Goal: Task Accomplishment & Management: Use online tool/utility

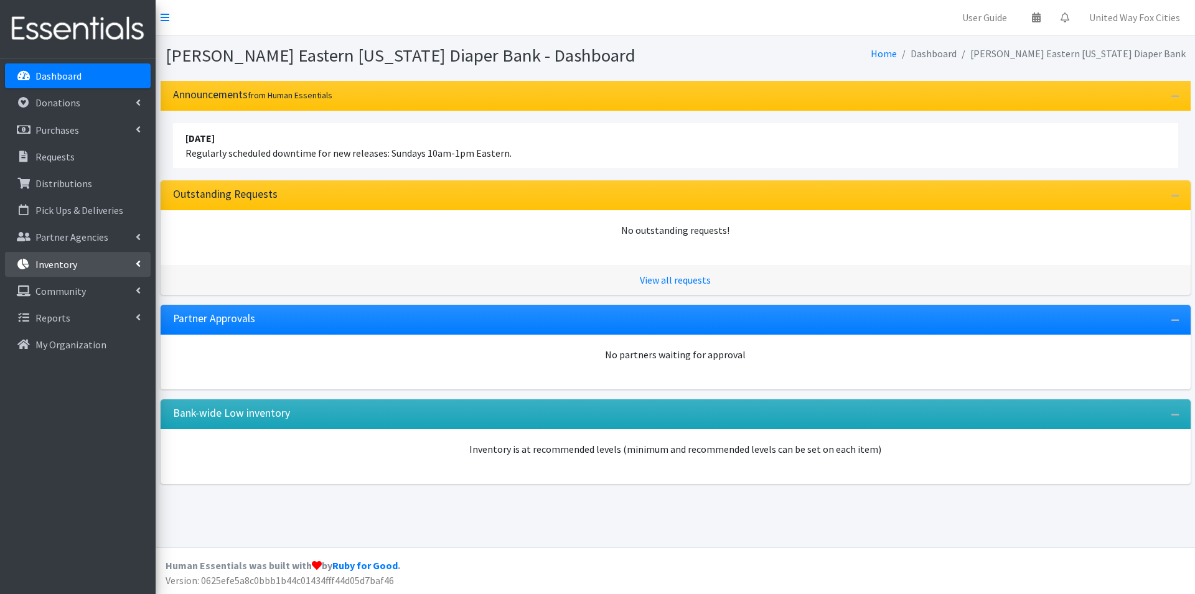
click at [139, 264] on icon at bounding box center [138, 264] width 5 height 10
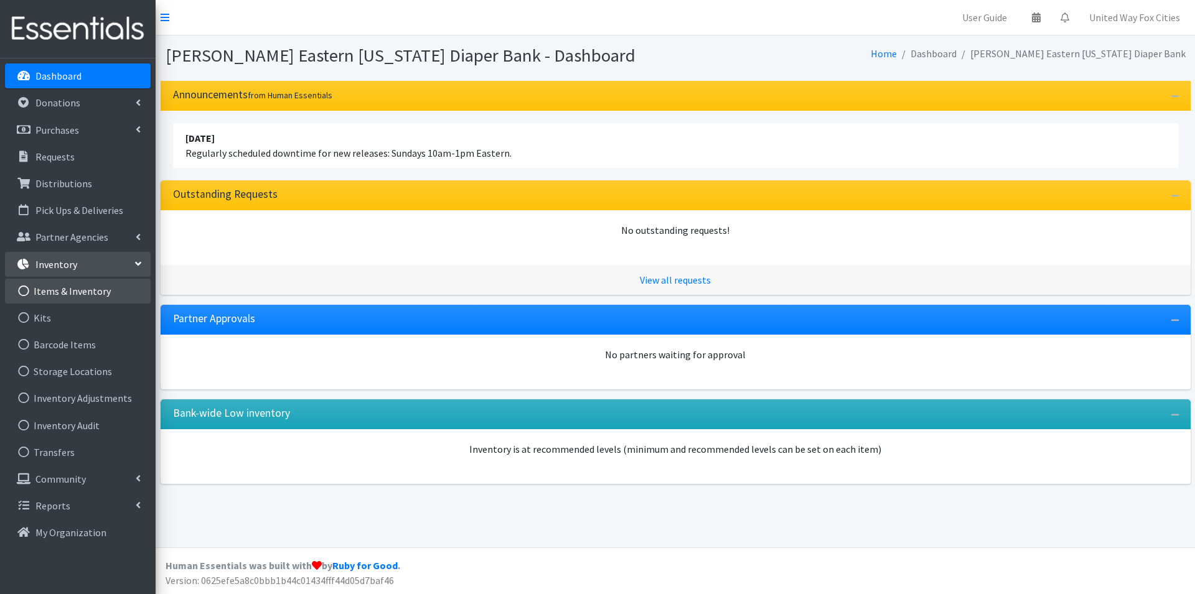
click at [90, 290] on link "Items & Inventory" at bounding box center [78, 291] width 146 height 25
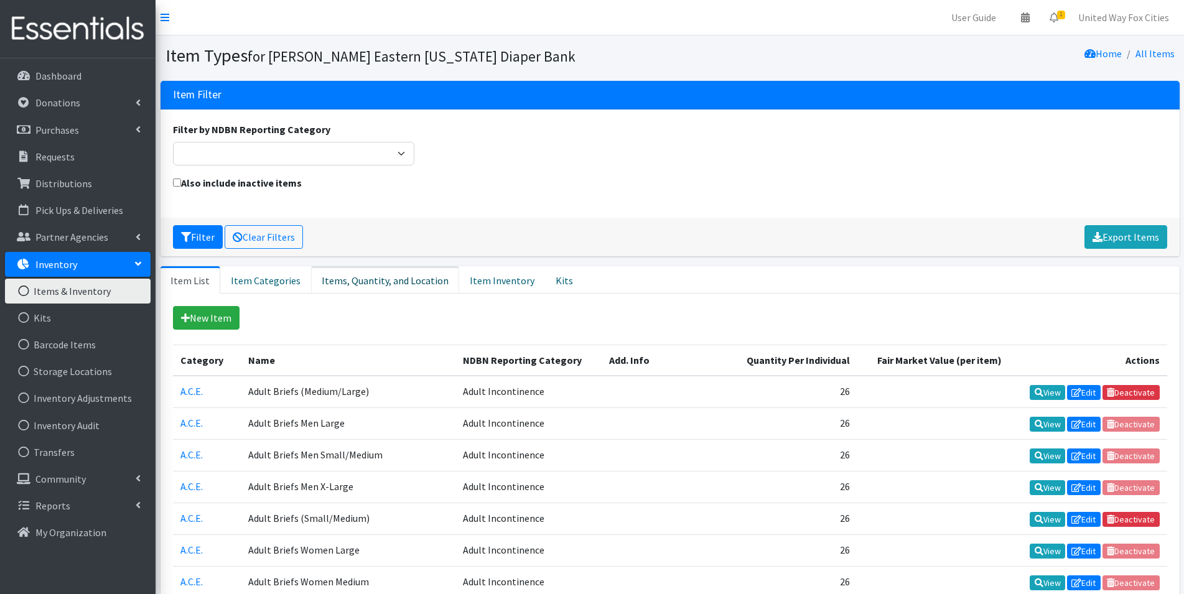
click at [391, 283] on link "Items, Quantity, and Location" at bounding box center [385, 279] width 148 height 27
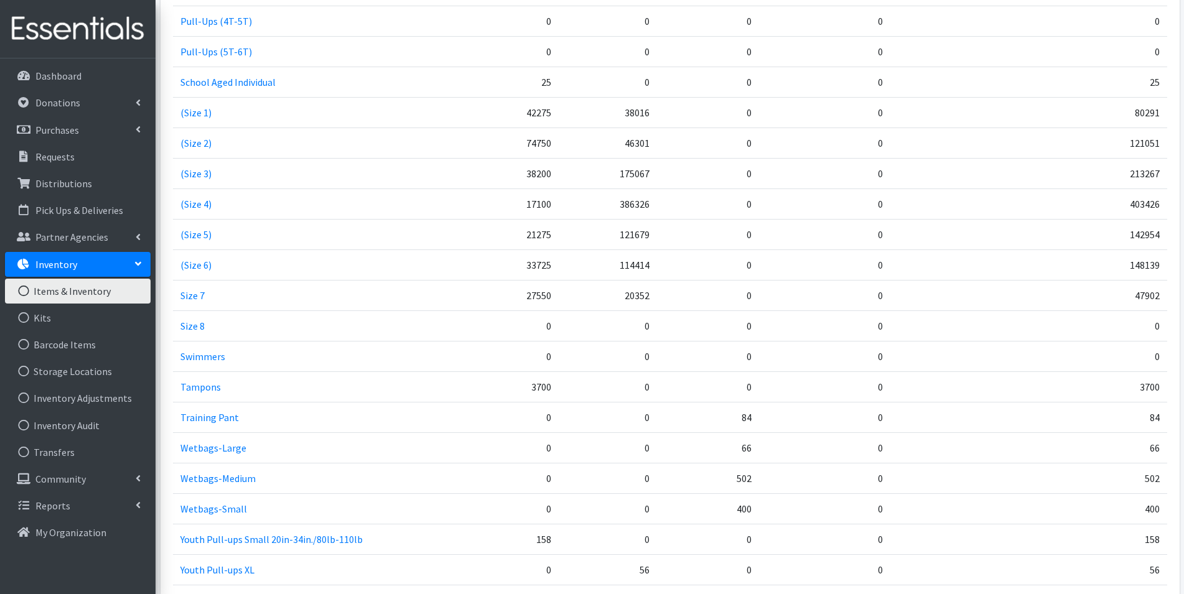
scroll to position [1929, 0]
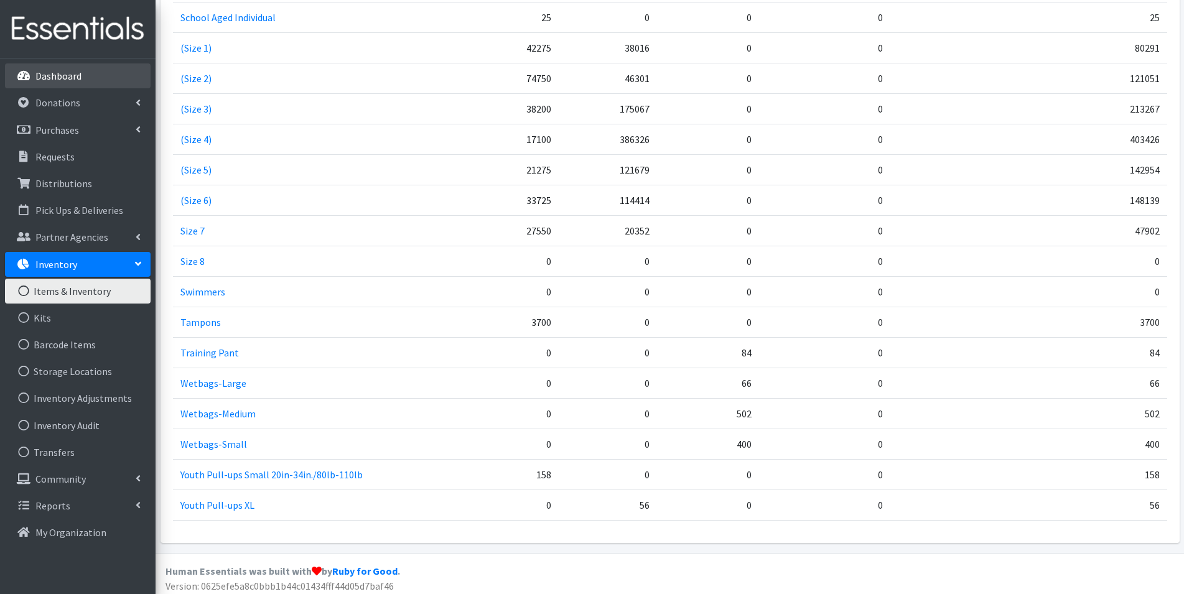
click at [55, 83] on link "Dashboard" at bounding box center [78, 75] width 146 height 25
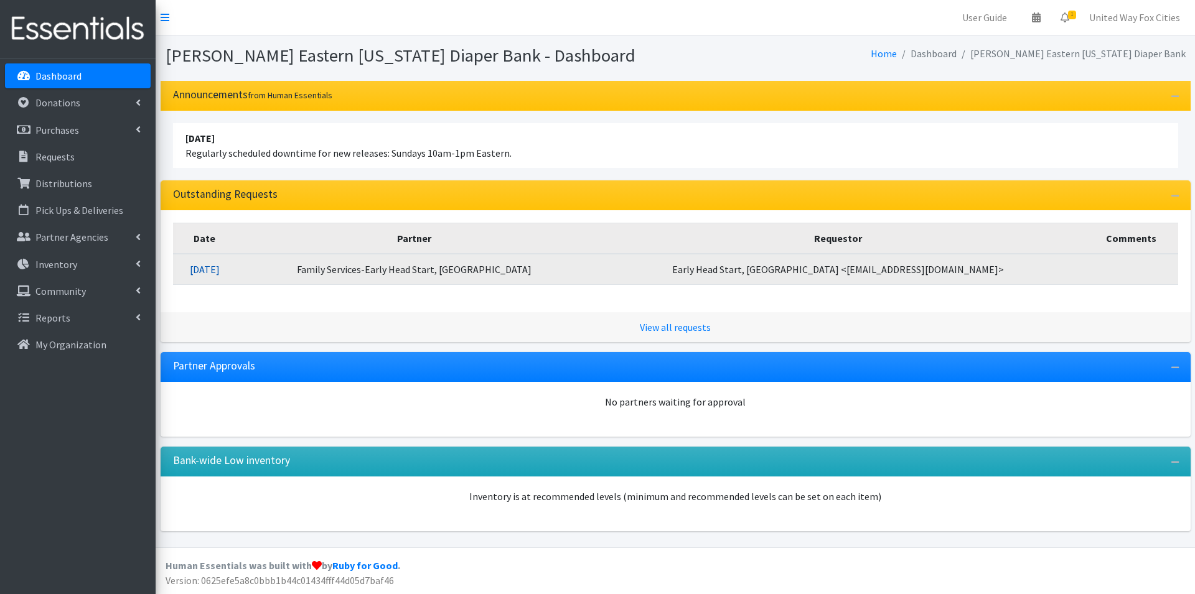
click at [220, 269] on link "10/14/2025" at bounding box center [205, 269] width 30 height 12
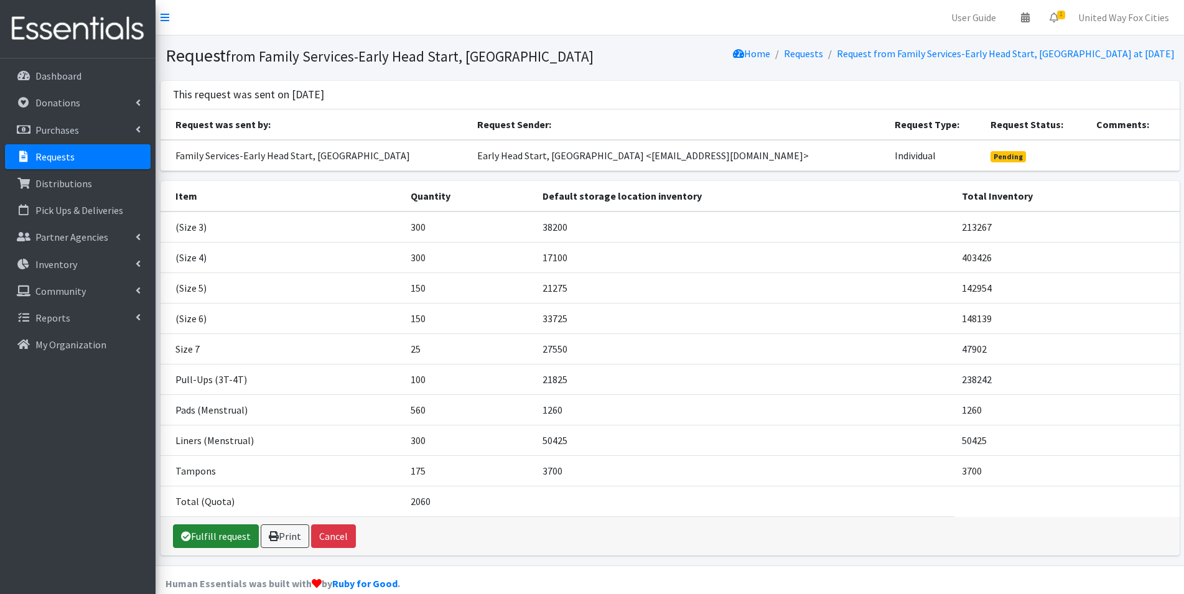
click at [221, 542] on link "Fulfill request" at bounding box center [216, 537] width 86 height 24
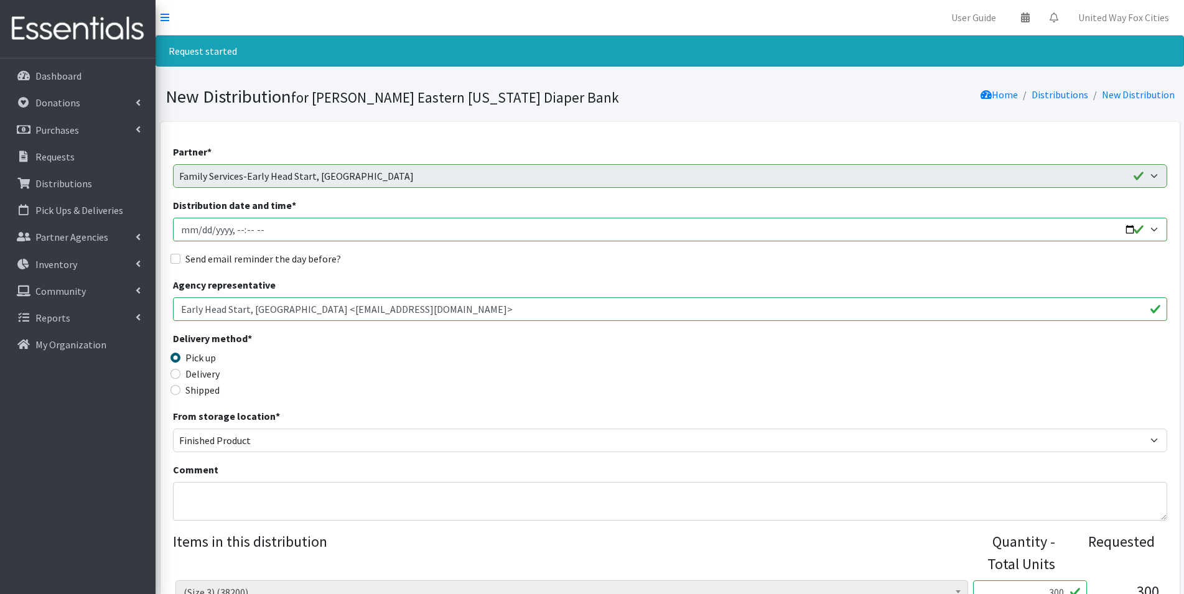
click at [1128, 230] on input "Distribution date and time *" at bounding box center [670, 230] width 994 height 24
type input "2025-10-23T09:00"
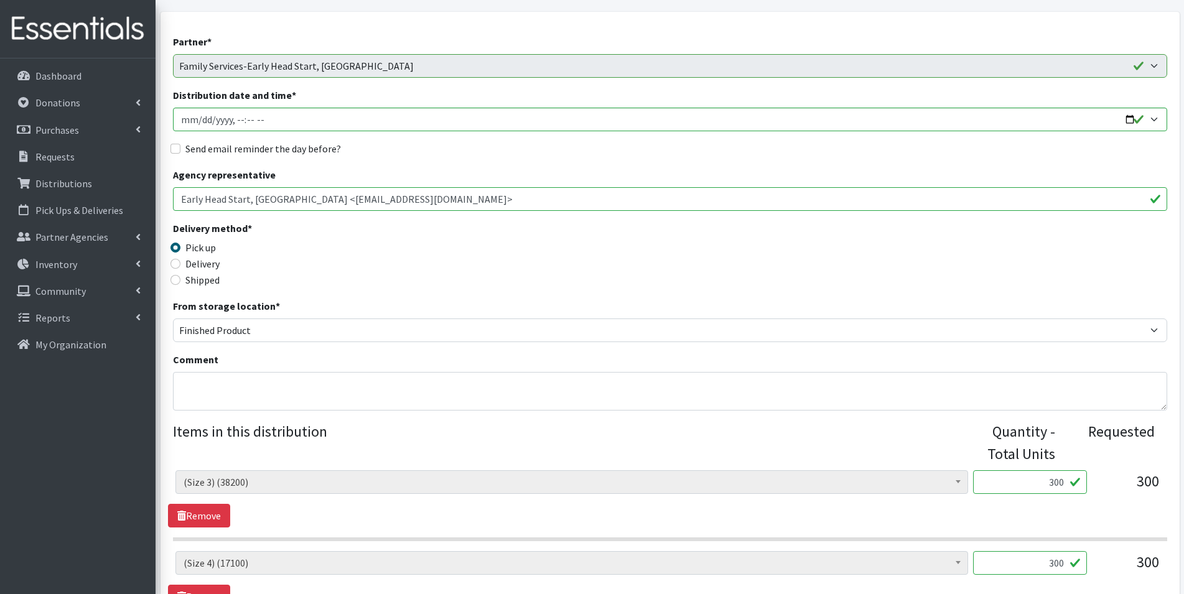
scroll to position [124, 0]
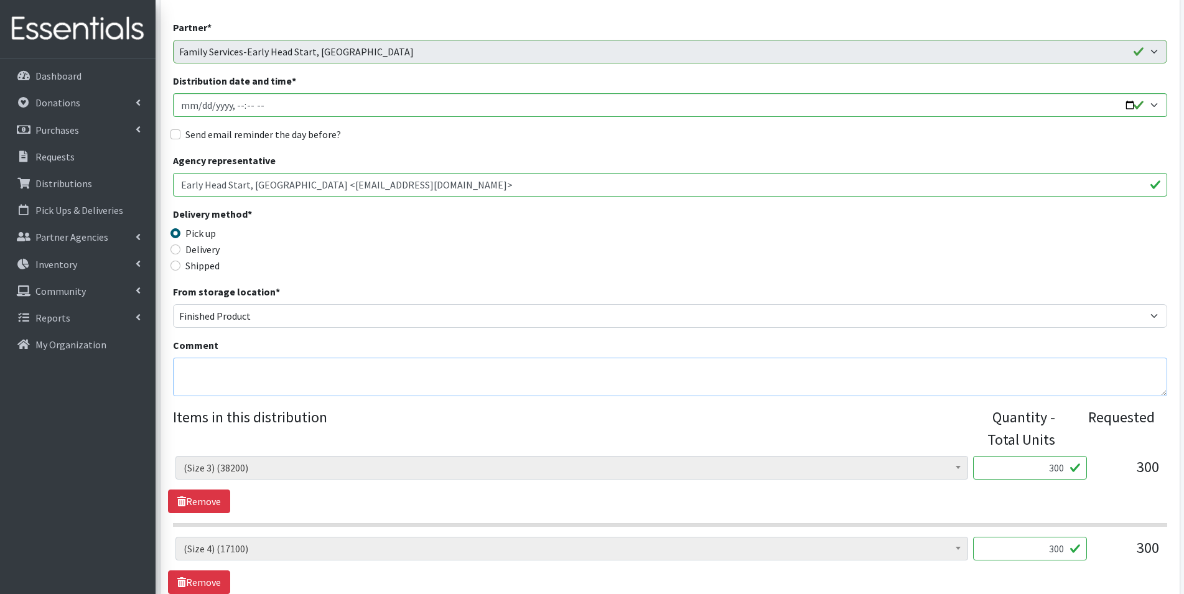
click at [288, 372] on textarea "Comment" at bounding box center [670, 377] width 994 height 39
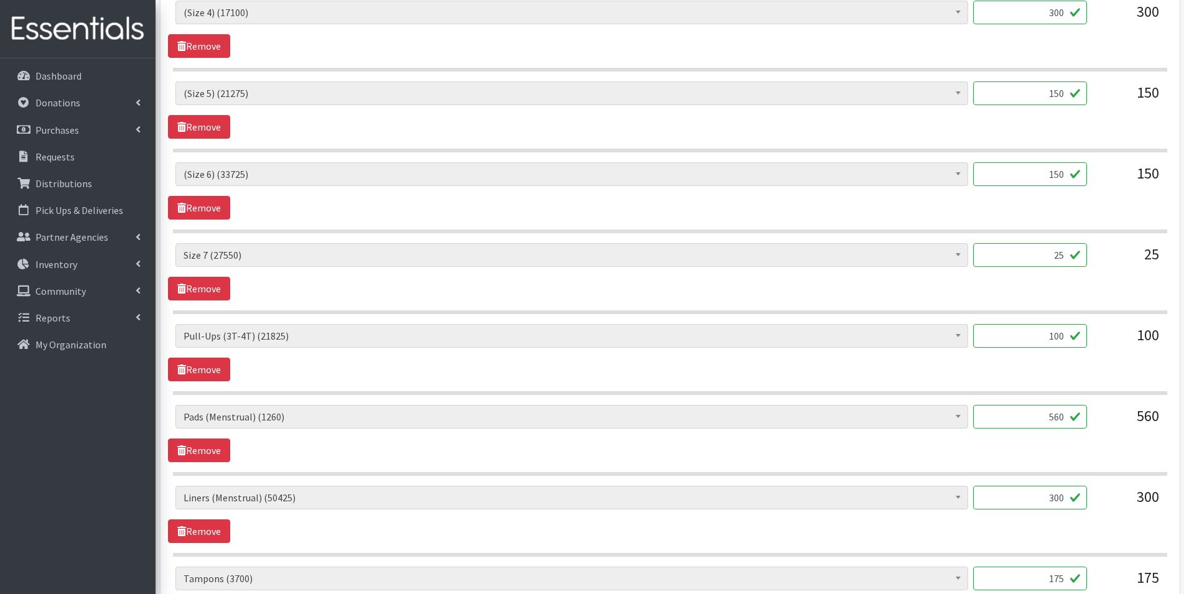
scroll to position [684, 0]
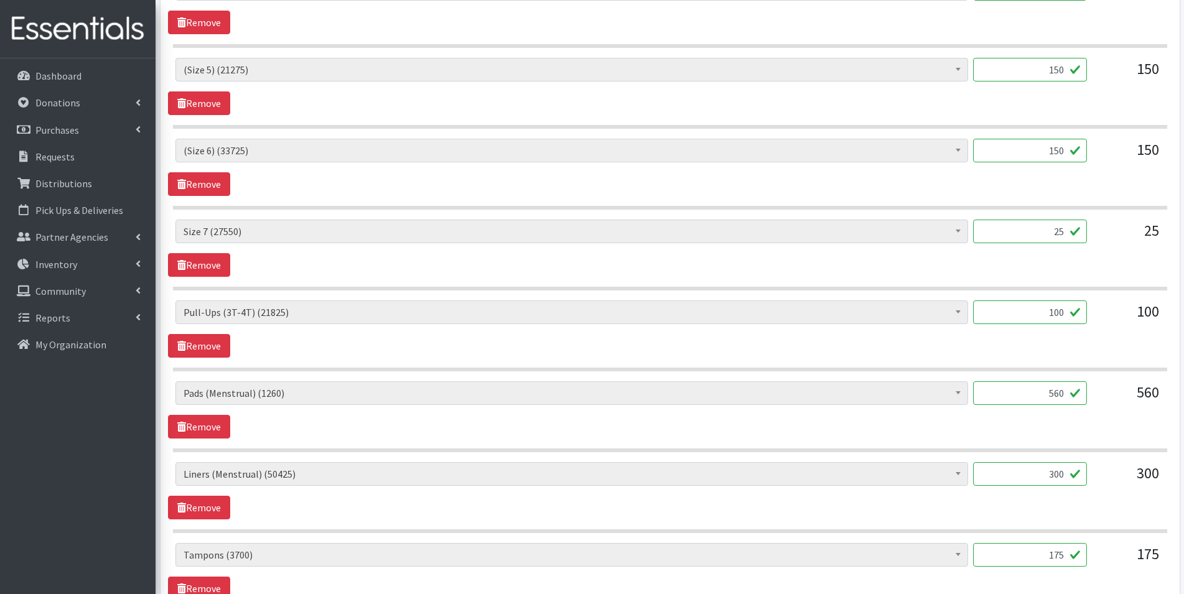
click at [1063, 312] on input "100" at bounding box center [1030, 313] width 114 height 24
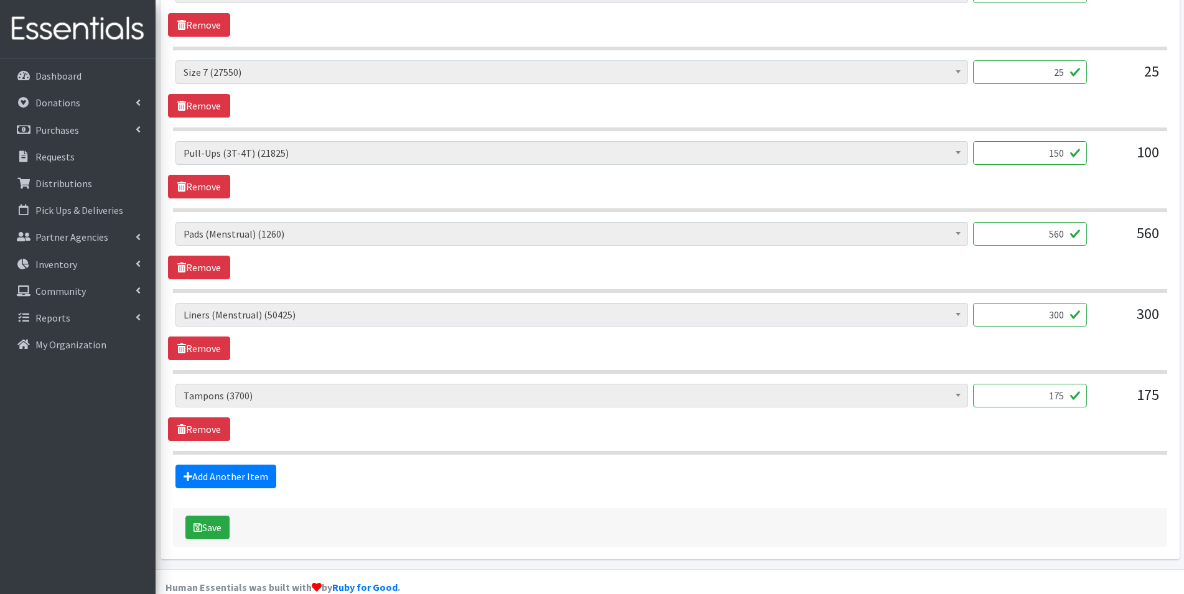
scroll to position [865, 0]
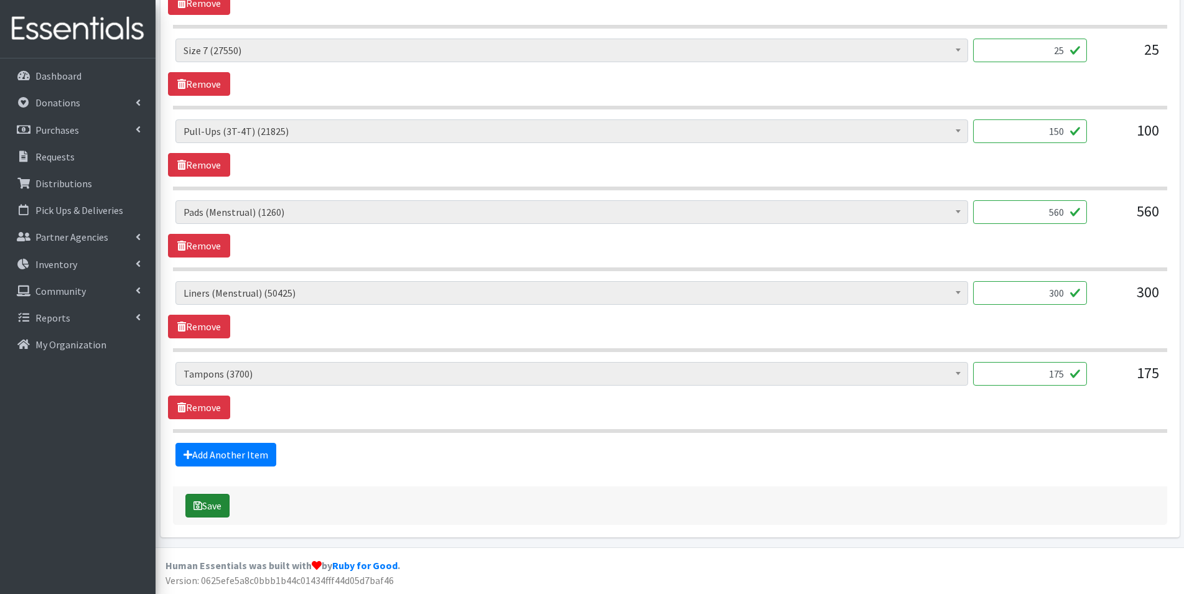
type input "150"
click at [215, 514] on button "Save" at bounding box center [207, 506] width 44 height 24
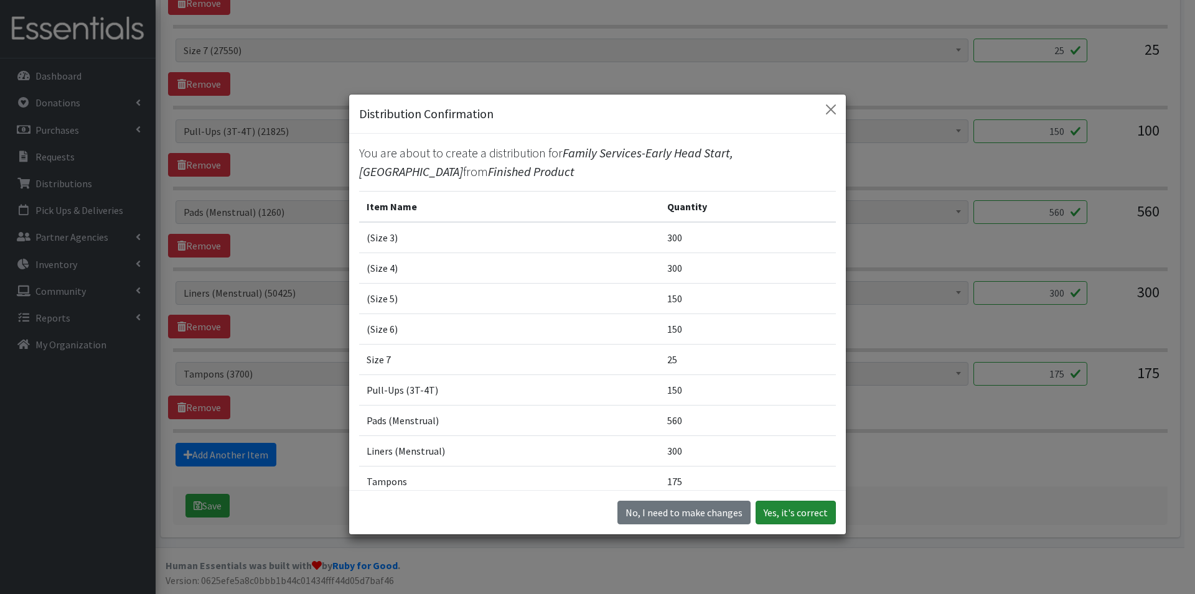
click at [796, 520] on button "Yes, it's correct" at bounding box center [795, 513] width 80 height 24
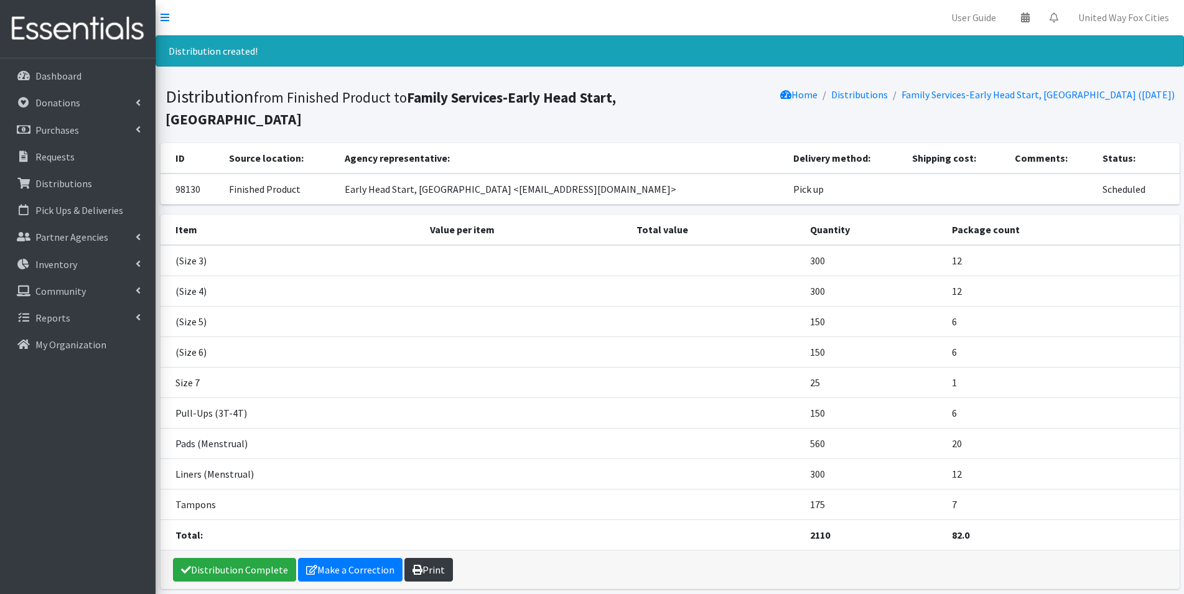
click at [430, 574] on link "Print" at bounding box center [428, 570] width 49 height 24
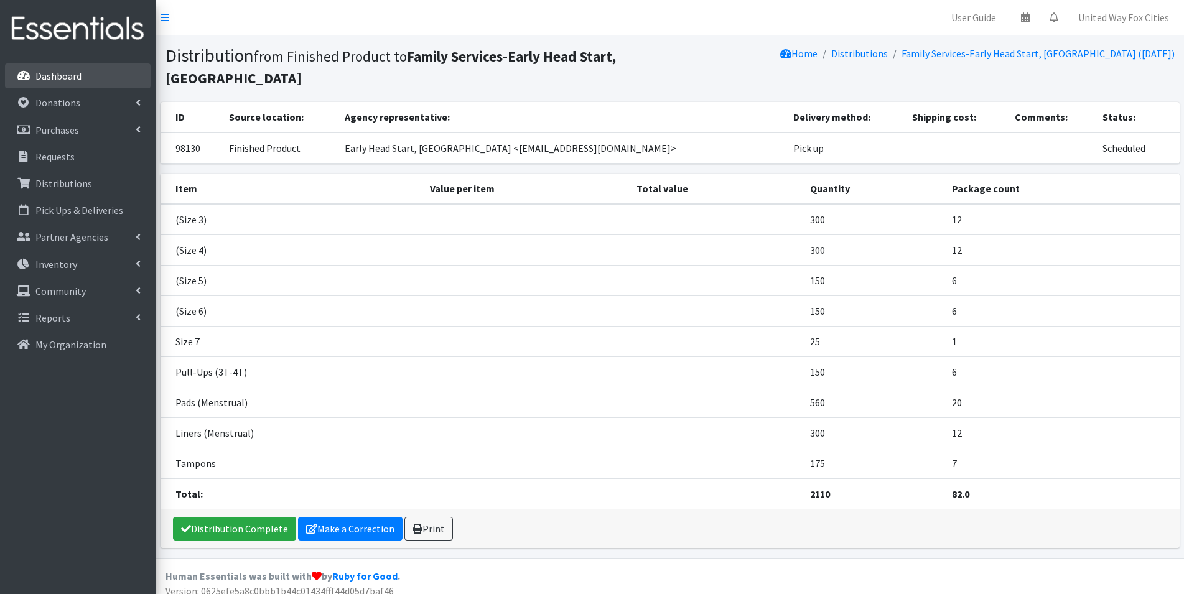
click at [44, 80] on p "Dashboard" at bounding box center [58, 76] width 46 height 12
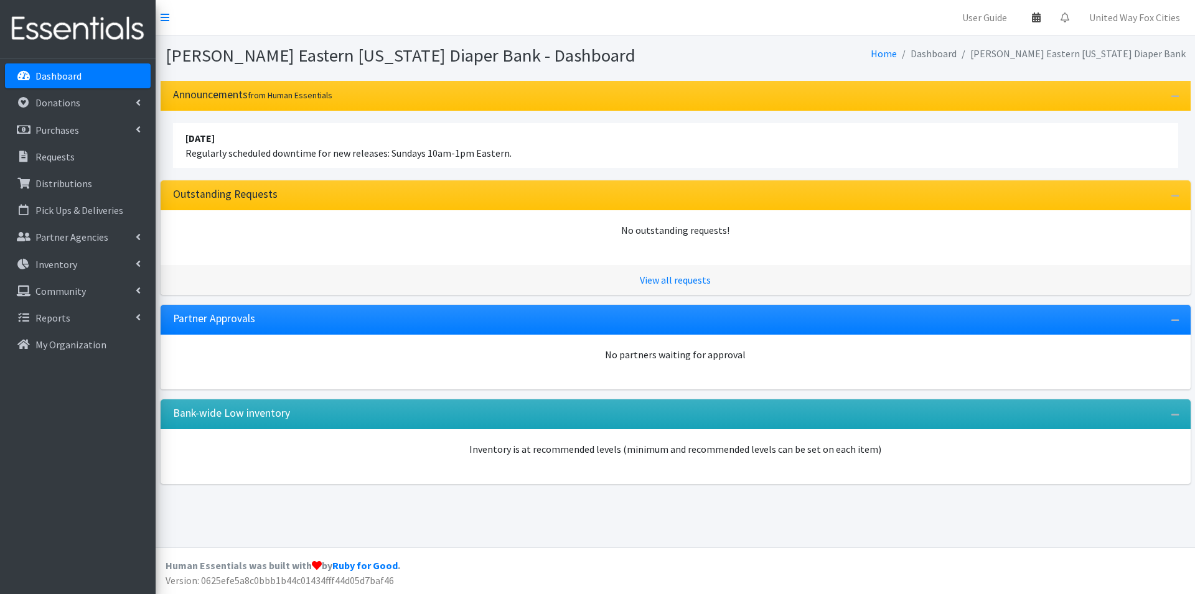
click at [1039, 22] on link at bounding box center [1036, 17] width 29 height 25
click at [991, 72] on link "View Calendar" at bounding box center [963, 68] width 173 height 23
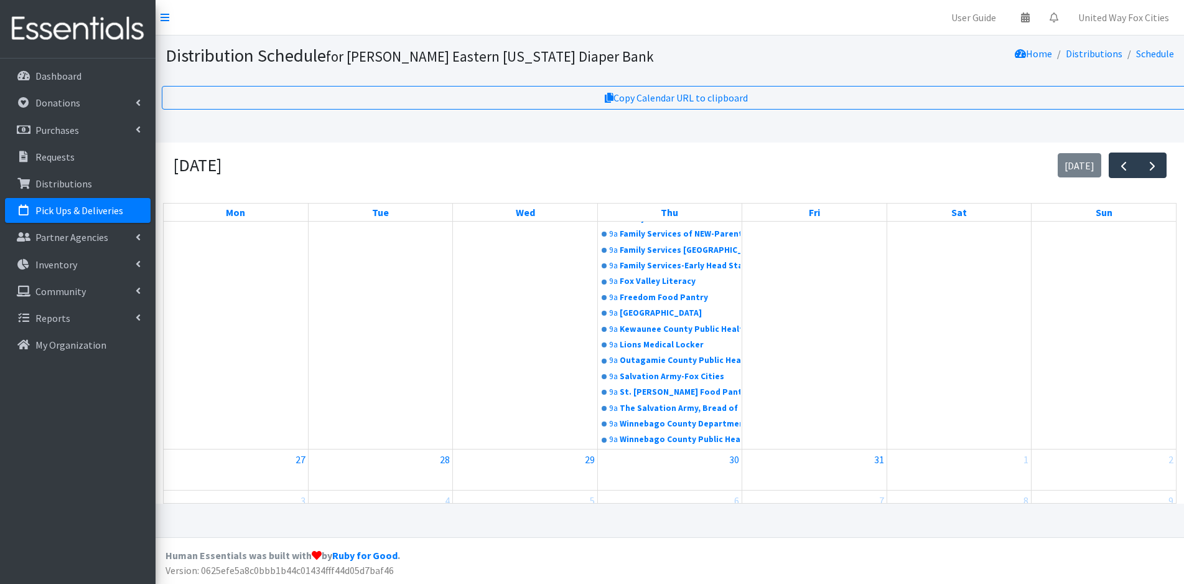
scroll to position [311, 0]
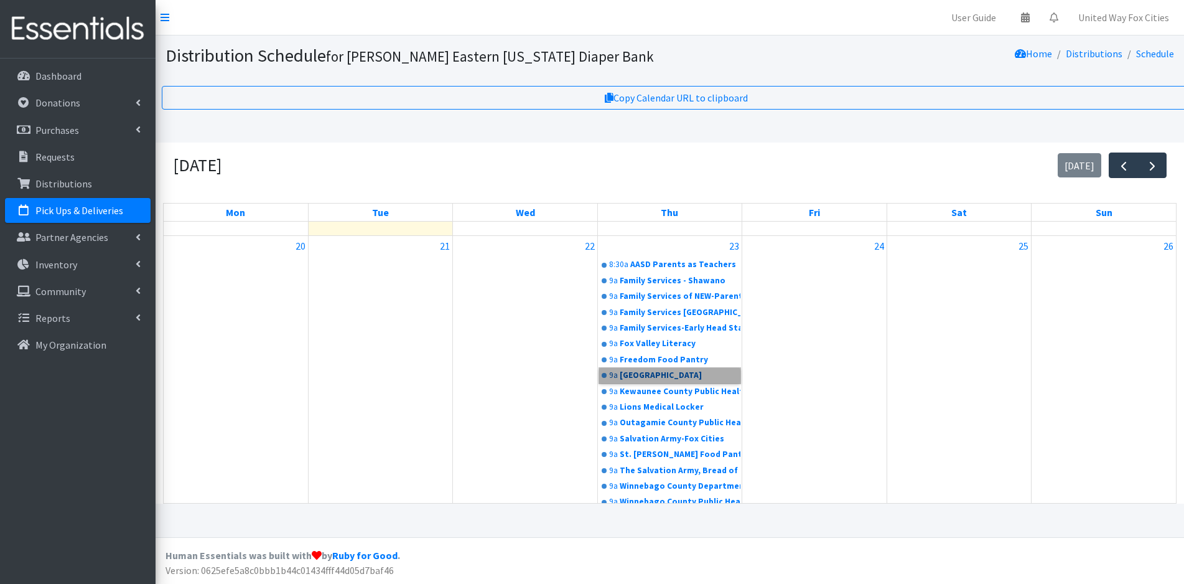
click at [665, 378] on link "9a [GEOGRAPHIC_DATA]" at bounding box center [669, 375] width 141 height 15
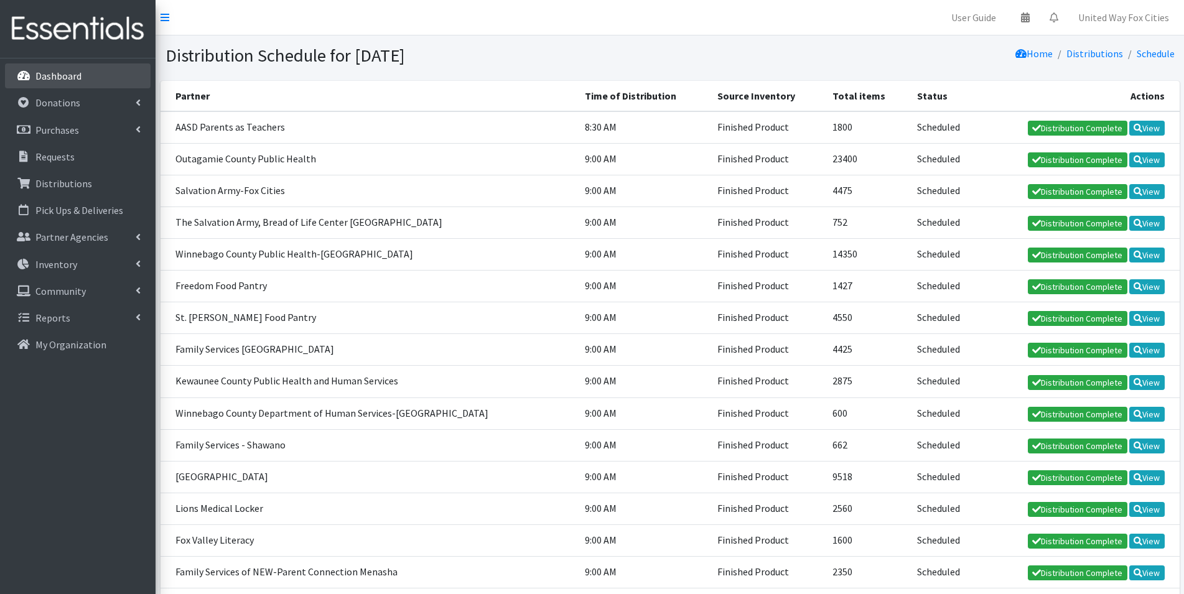
click at [66, 75] on p "Dashboard" at bounding box center [58, 76] width 46 height 12
